Goal: Communication & Community: Answer question/provide support

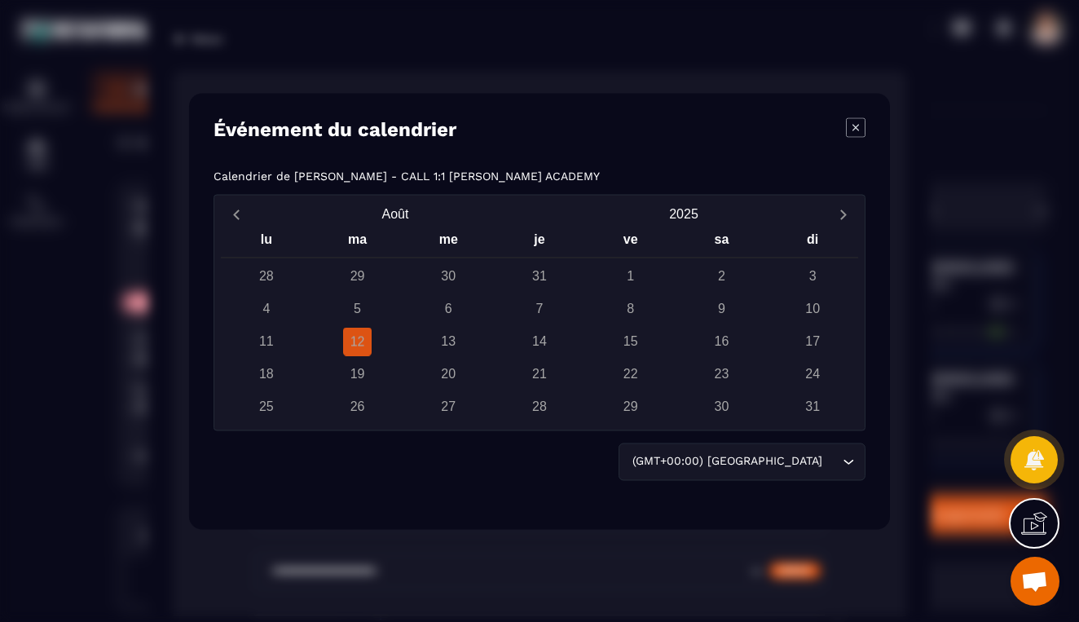
scroll to position [310, 0]
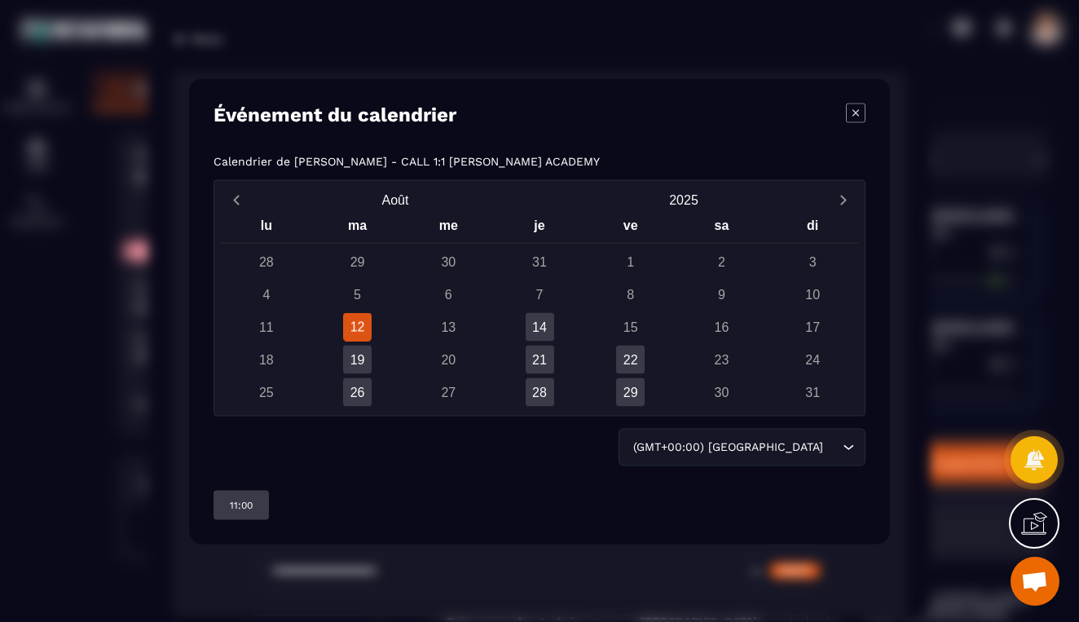
click at [454, 342] on div "28 29 30 31 1 2 3 4 5 6 7 8 9 10 11 12 13 14 15 16 17 18 19 20 21 22 23 24 25 2…" at bounding box center [539, 326] width 637 height 159
click at [454, 334] on div "13" at bounding box center [448, 326] width 29 height 29
click at [864, 115] on icon "Modal window" at bounding box center [856, 113] width 20 height 20
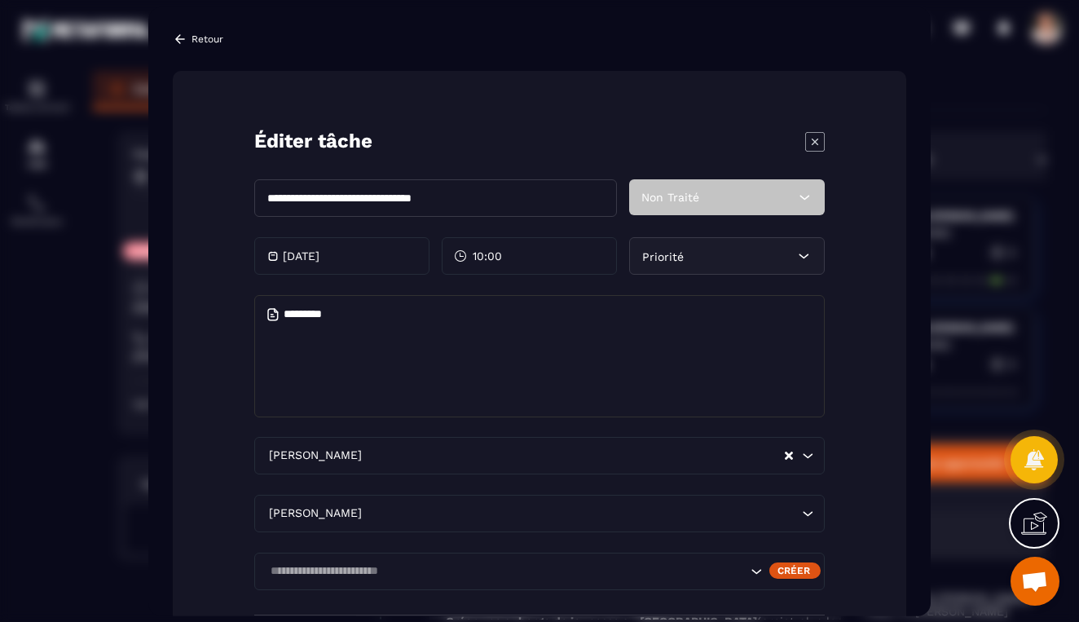
click at [375, 380] on textarea "Modal window" at bounding box center [539, 355] width 570 height 122
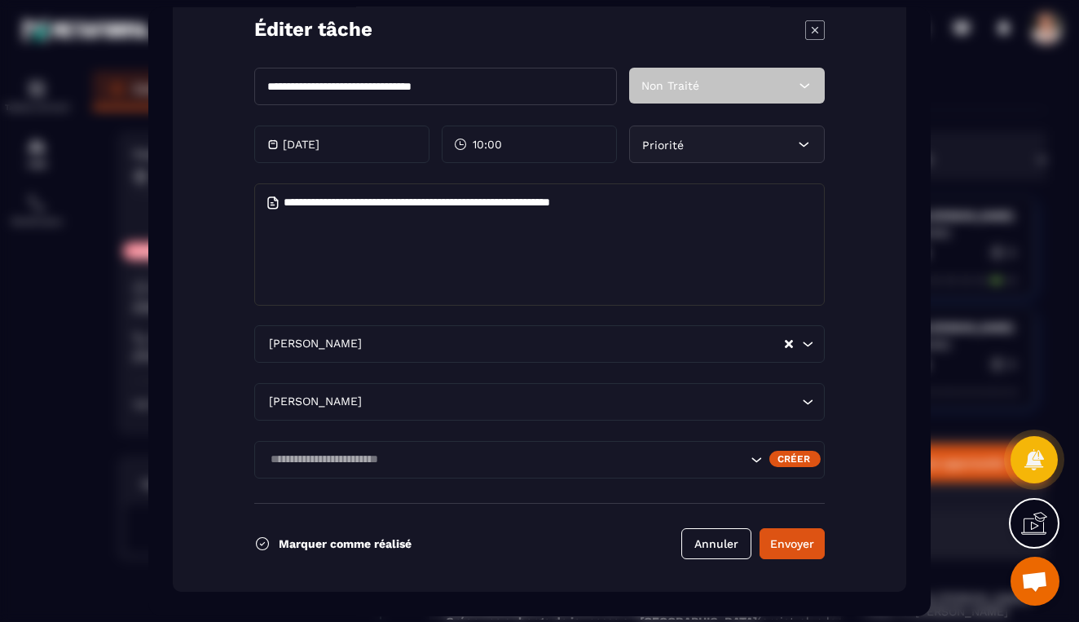
scroll to position [112, 0]
type textarea "**********"
click at [800, 545] on button "Envoyer" at bounding box center [791, 542] width 65 height 31
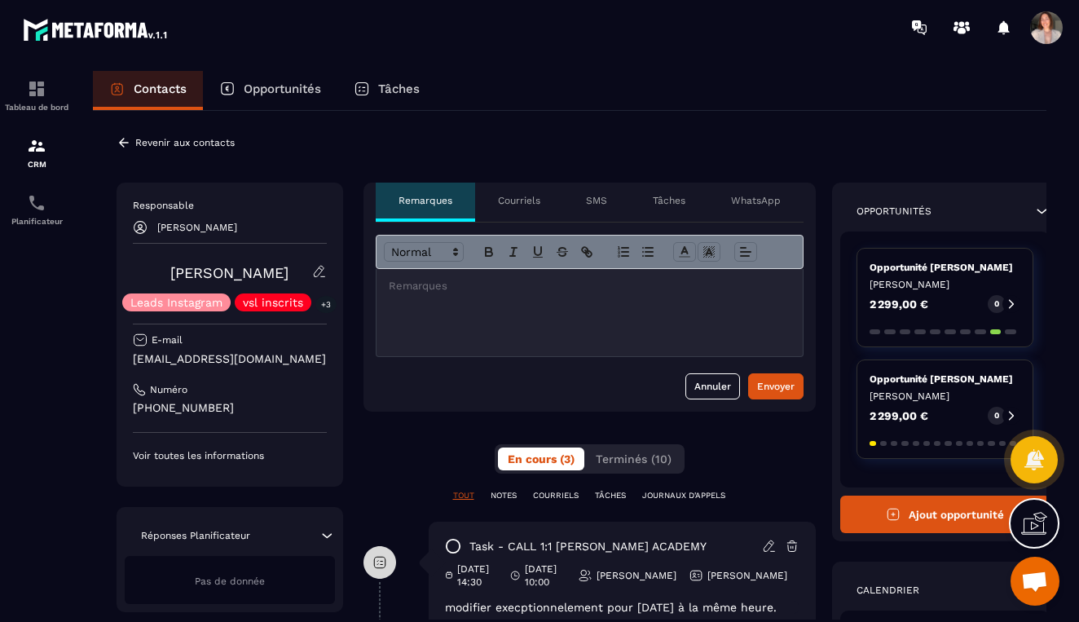
scroll to position [0, 1]
click at [162, 143] on p "Revenir aux contacts" at bounding box center [184, 142] width 99 height 11
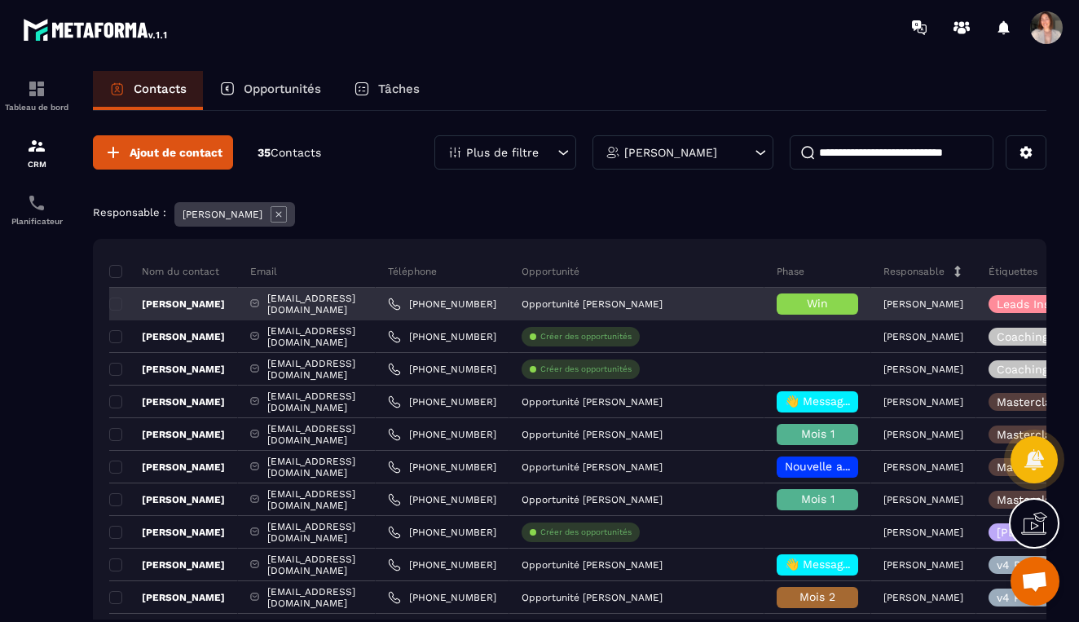
click at [850, 304] on h6 "Win" at bounding box center [817, 303] width 65 height 13
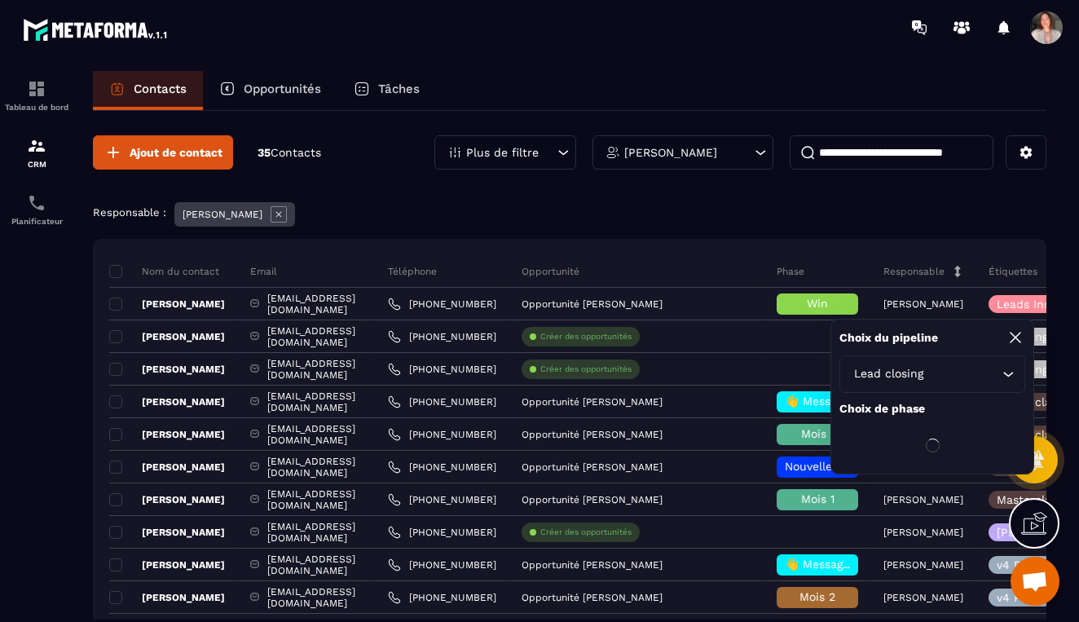
click at [1010, 370] on icon "Search for option" at bounding box center [1008, 374] width 16 height 16
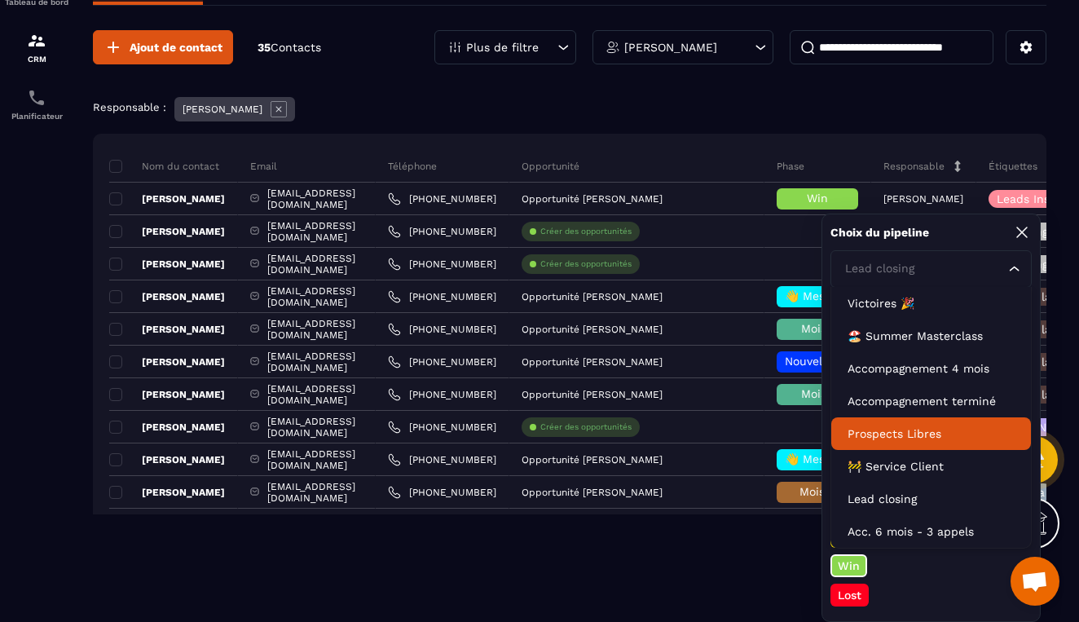
scroll to position [105, 0]
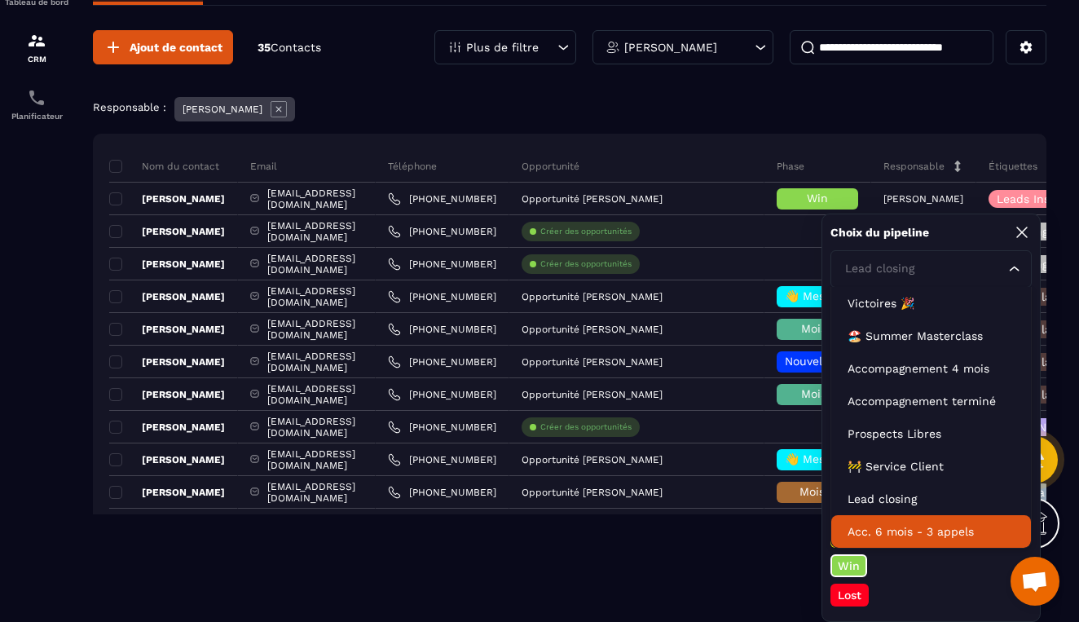
click at [941, 534] on p "Acc. 6 mois - 3 appels" at bounding box center [930, 531] width 167 height 16
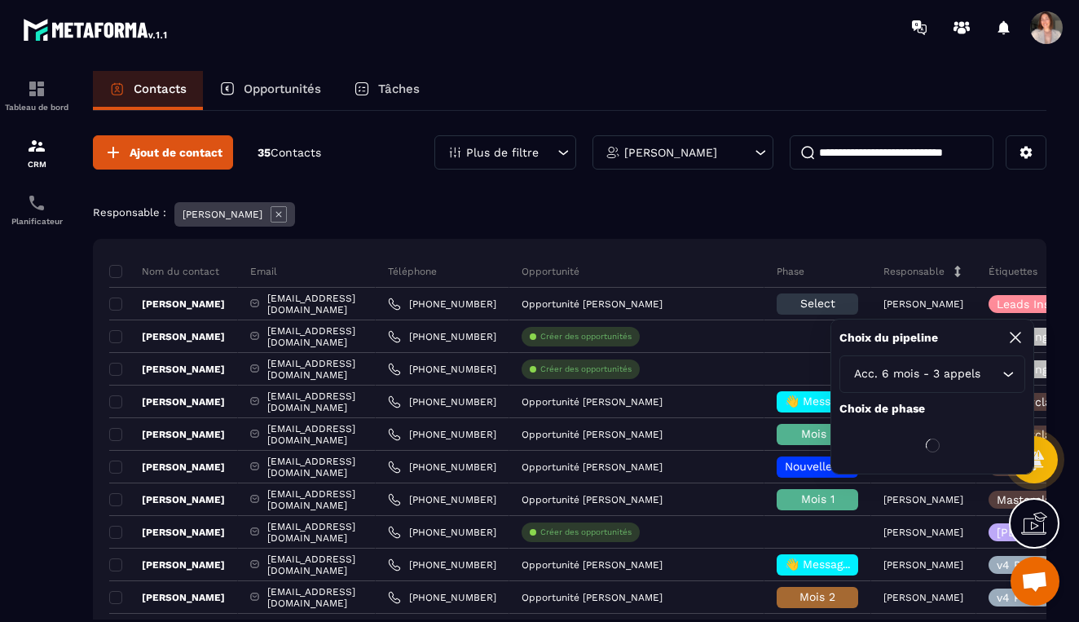
scroll to position [0, 0]
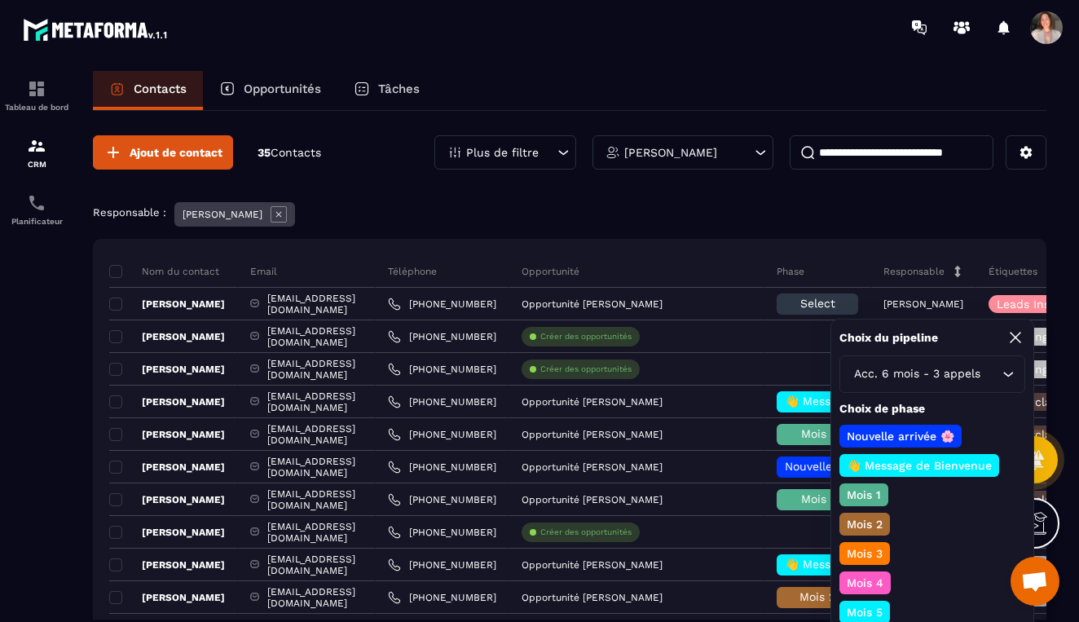
click at [925, 467] on p "👋 Message de Bienvenue" at bounding box center [919, 465] width 150 height 16
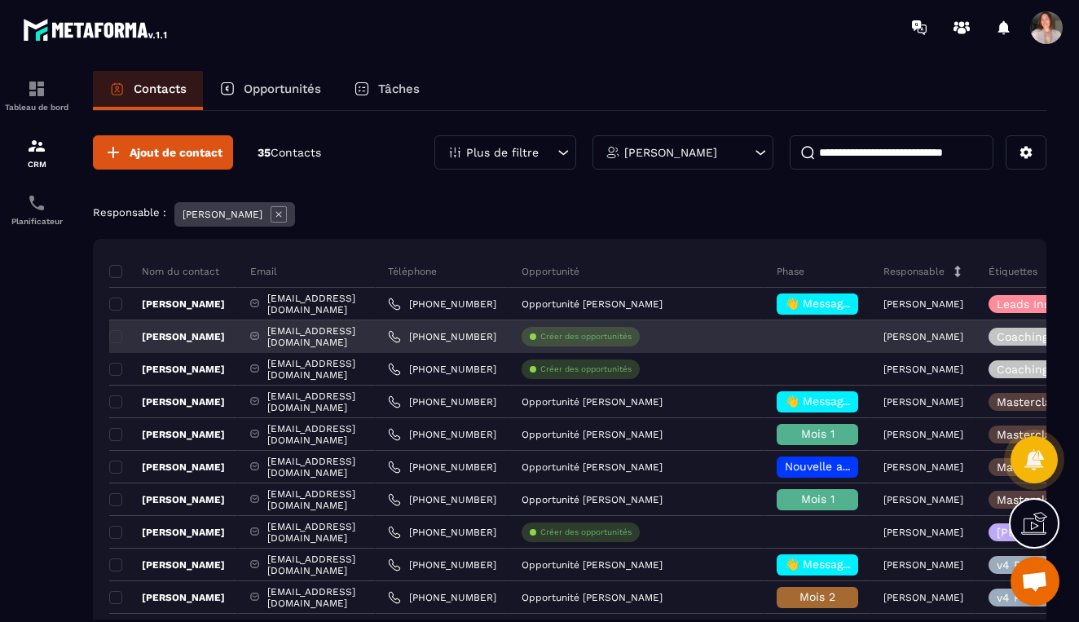
click at [192, 336] on div "[PERSON_NAME]" at bounding box center [173, 336] width 129 height 33
